Goal: Task Accomplishment & Management: Manage account settings

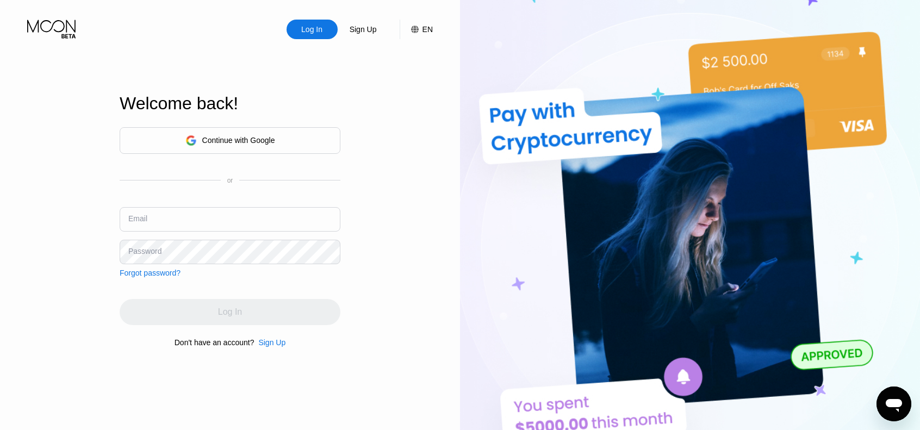
click at [176, 216] on input "text" at bounding box center [230, 219] width 221 height 24
type input "[EMAIL_ADDRESS][DOMAIN_NAME]"
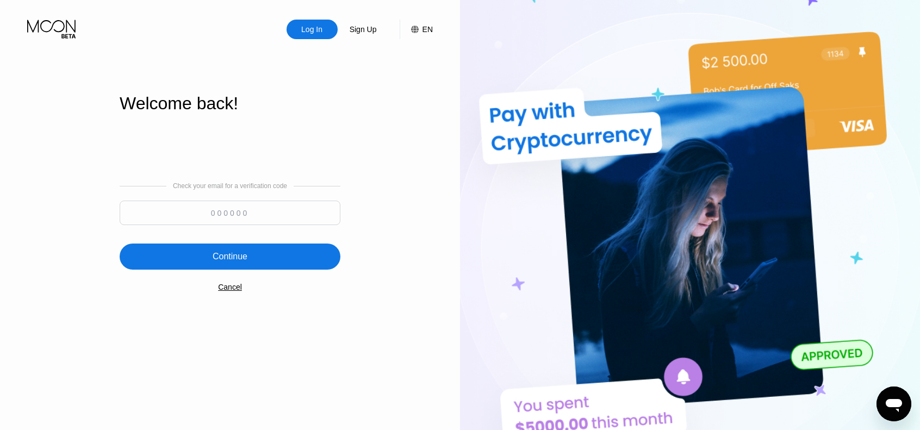
click at [213, 214] on input at bounding box center [230, 213] width 221 height 24
paste input "792592"
type input "792592"
click at [244, 265] on div "Continue" at bounding box center [230, 257] width 221 height 26
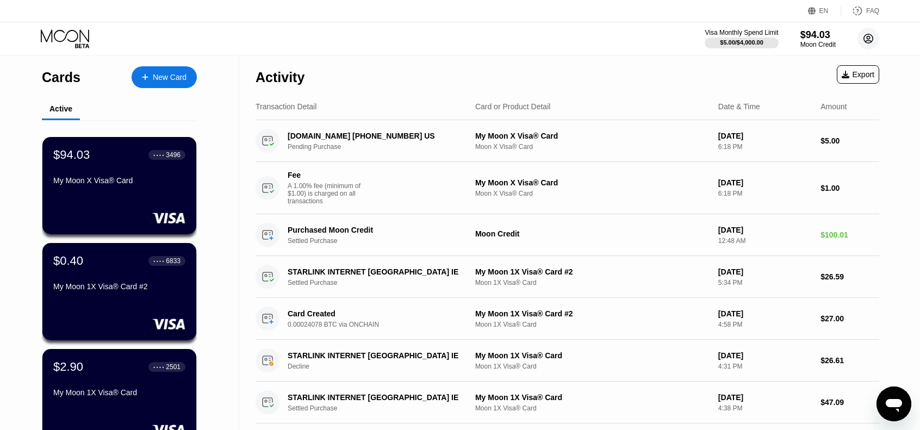
click at [866, 37] on icon at bounding box center [868, 39] width 6 height 6
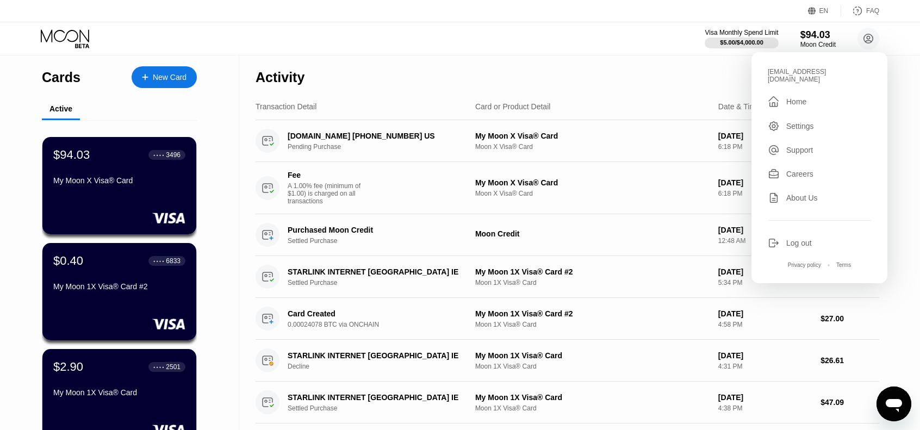
click at [798, 239] on div "Log out" at bounding box center [799, 243] width 26 height 9
